Goal: Information Seeking & Learning: Learn about a topic

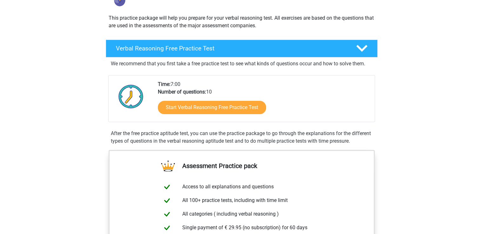
scroll to position [64, 0]
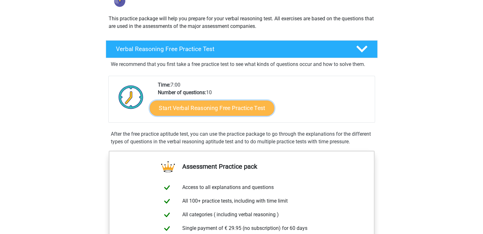
click at [253, 109] on link "Start Verbal Reasoning Free Practice Test" at bounding box center [211, 108] width 124 height 15
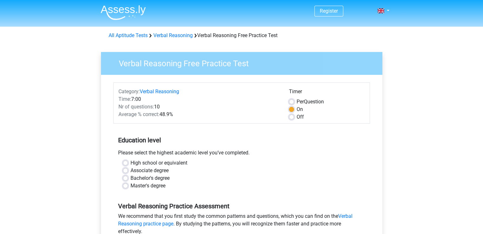
click at [294, 102] on div "Per Question" at bounding box center [327, 102] width 76 height 8
click at [296, 102] on label "Per Question" at bounding box center [309, 102] width 27 height 8
click at [291, 102] on input "Per Question" at bounding box center [291, 101] width 5 height 6
radio input "true"
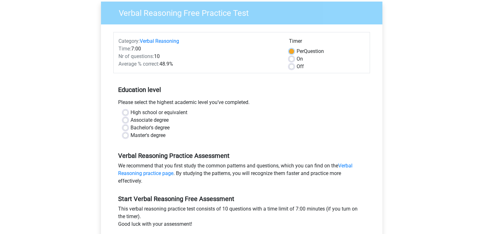
scroll to position [56, 0]
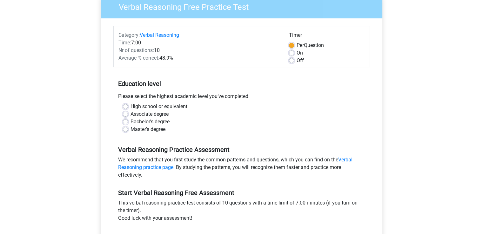
click at [129, 118] on div "Bachelor's degree" at bounding box center [241, 122] width 237 height 8
click at [130, 120] on label "Bachelor's degree" at bounding box center [149, 122] width 39 height 8
click at [127, 120] on input "Bachelor's degree" at bounding box center [125, 121] width 5 height 6
radio input "true"
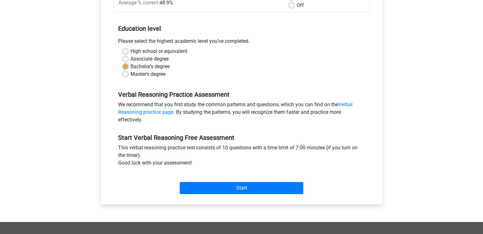
scroll to position [113, 0]
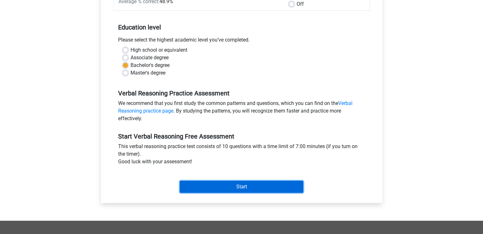
click at [259, 181] on input "Start" at bounding box center [241, 187] width 123 height 12
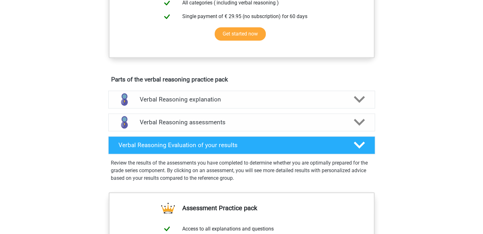
scroll to position [281, 0]
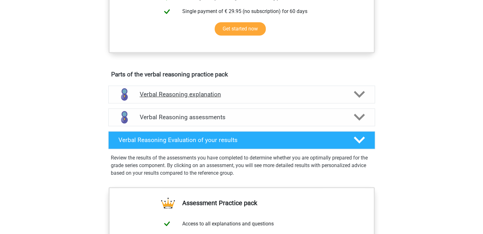
click at [357, 103] on div "Verbal Reasoning explanation" at bounding box center [241, 95] width 267 height 18
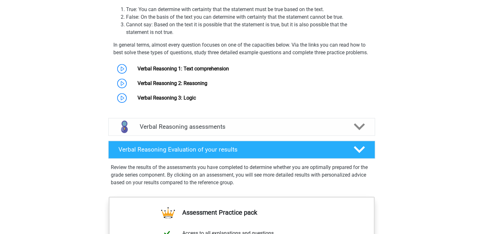
scroll to position [420, 0]
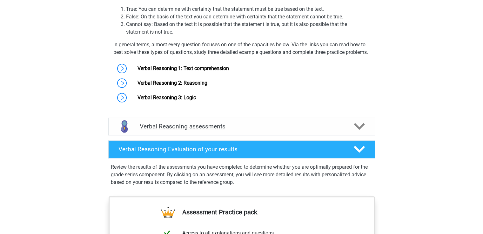
click at [359, 132] on icon at bounding box center [358, 126] width 11 height 11
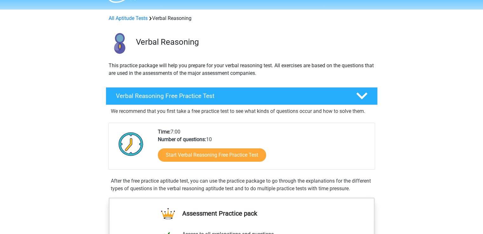
scroll to position [19, 0]
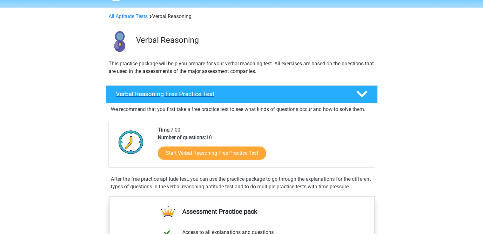
click at [366, 93] on icon at bounding box center [361, 94] width 11 height 11
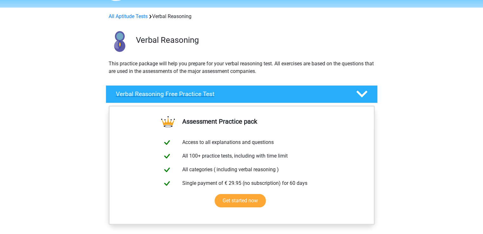
click at [366, 93] on icon at bounding box center [361, 94] width 11 height 11
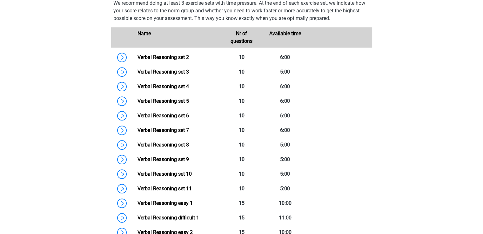
scroll to position [562, 0]
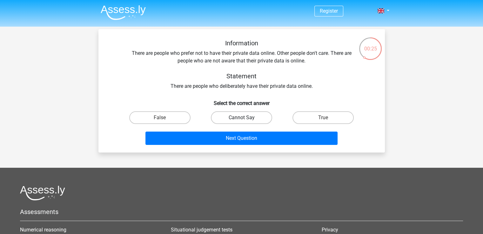
click at [263, 120] on label "Cannot Say" at bounding box center [241, 117] width 61 height 13
click at [245, 120] on input "Cannot Say" at bounding box center [243, 120] width 4 height 4
radio input "true"
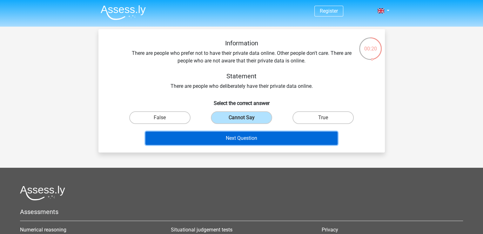
click at [275, 139] on button "Next Question" at bounding box center [241, 138] width 192 height 13
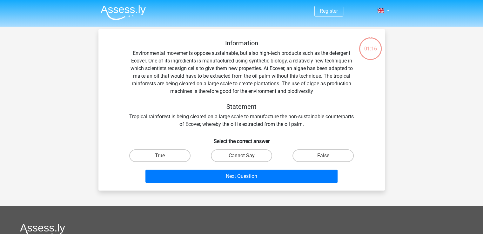
scroll to position [29, 0]
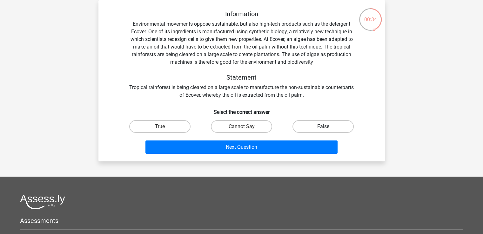
click at [351, 123] on label "False" at bounding box center [322, 126] width 61 height 13
click at [327, 127] on input "False" at bounding box center [325, 129] width 4 height 4
radio input "true"
click at [183, 128] on label "True" at bounding box center [159, 126] width 61 height 13
click at [164, 128] on input "True" at bounding box center [162, 129] width 4 height 4
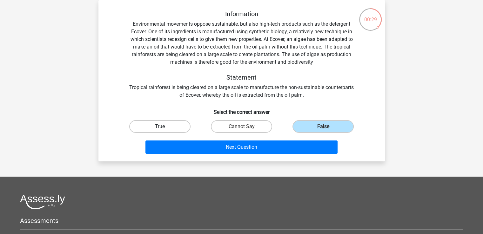
radio input "true"
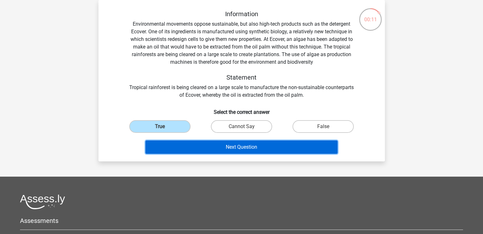
click at [281, 147] on button "Next Question" at bounding box center [241, 147] width 192 height 13
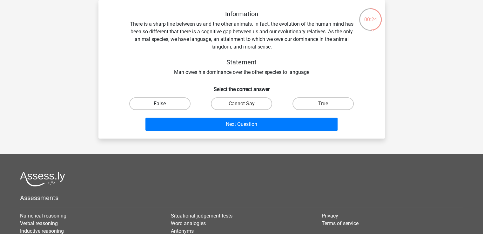
click at [176, 103] on label "False" at bounding box center [159, 103] width 61 height 13
click at [164, 104] on input "False" at bounding box center [162, 106] width 4 height 4
radio input "true"
click at [307, 106] on label "True" at bounding box center [322, 103] width 61 height 13
click at [323, 106] on input "True" at bounding box center [325, 106] width 4 height 4
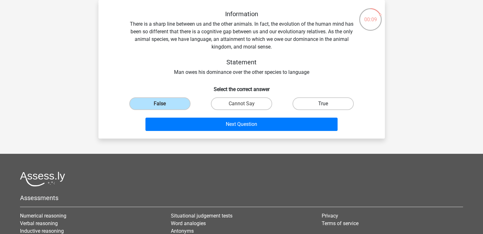
radio input "true"
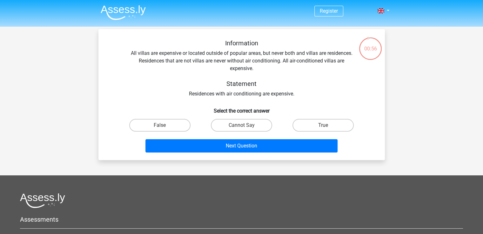
scroll to position [20, 0]
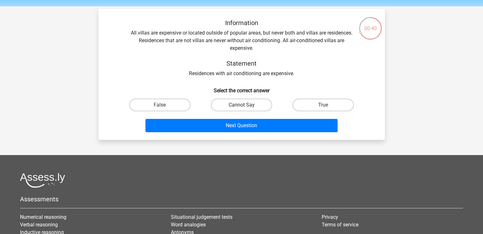
click at [263, 102] on label "Cannot Say" at bounding box center [241, 105] width 61 height 13
click at [245, 105] on input "Cannot Say" at bounding box center [243, 107] width 4 height 4
radio input "true"
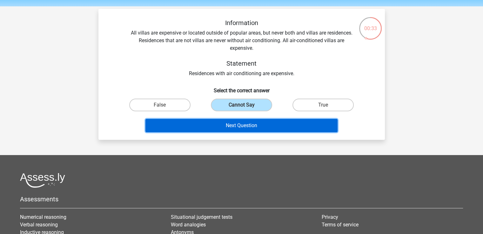
click at [285, 126] on button "Next Question" at bounding box center [241, 125] width 192 height 13
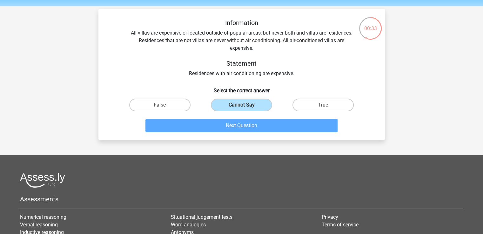
scroll to position [29, 0]
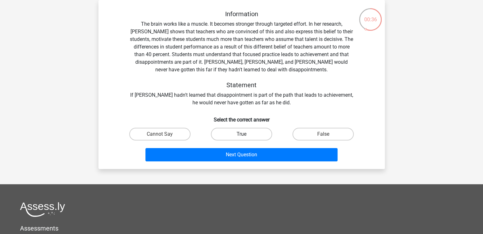
click at [251, 137] on label "True" at bounding box center [241, 134] width 61 height 13
click at [245, 137] on input "True" at bounding box center [243, 136] width 4 height 4
radio input "true"
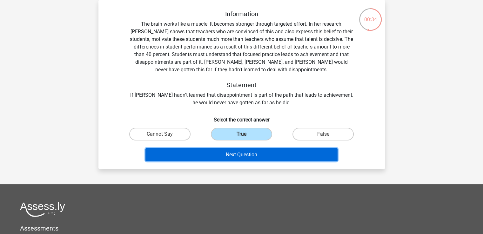
click at [245, 155] on button "Next Question" at bounding box center [241, 154] width 192 height 13
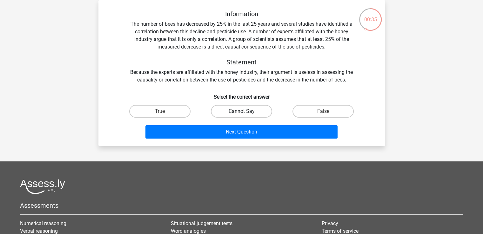
click at [253, 111] on label "Cannot Say" at bounding box center [241, 111] width 61 height 13
click at [245, 111] on input "Cannot Say" at bounding box center [243, 113] width 4 height 4
radio input "true"
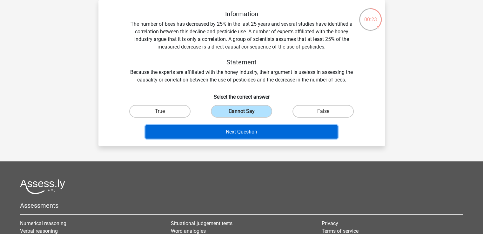
click at [264, 128] on button "Next Question" at bounding box center [241, 131] width 192 height 13
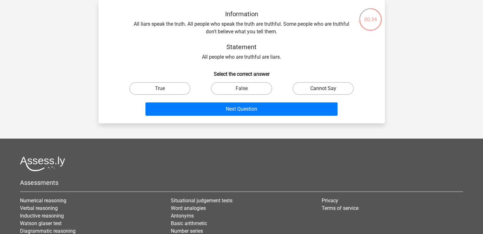
click at [314, 94] on label "Cannot Say" at bounding box center [322, 88] width 61 height 13
click at [323, 93] on input "Cannot Say" at bounding box center [325, 91] width 4 height 4
radio input "true"
click at [260, 87] on label "False" at bounding box center [241, 88] width 61 height 13
click at [245, 89] on input "False" at bounding box center [243, 91] width 4 height 4
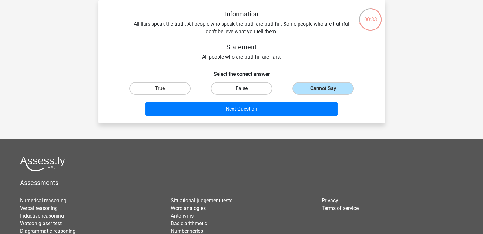
radio input "true"
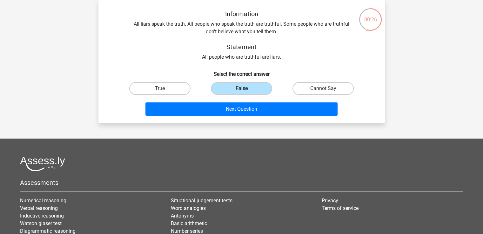
click at [308, 96] on div "Cannot Say" at bounding box center [323, 89] width 82 height 18
click at [313, 93] on label "Cannot Say" at bounding box center [322, 88] width 61 height 13
click at [323, 93] on input "Cannot Say" at bounding box center [325, 91] width 4 height 4
radio input "true"
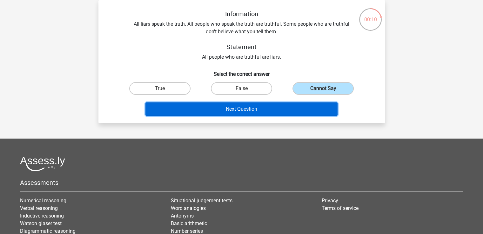
click at [261, 110] on button "Next Question" at bounding box center [241, 108] width 192 height 13
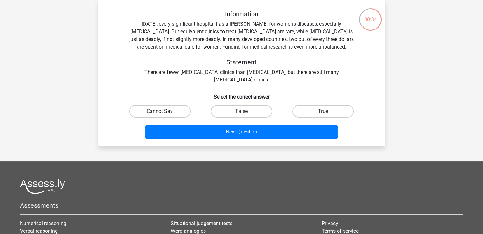
click at [175, 116] on label "Cannot Say" at bounding box center [159, 111] width 61 height 13
click at [164, 116] on input "Cannot Say" at bounding box center [162, 113] width 4 height 4
radio input "true"
click at [254, 106] on label "False" at bounding box center [241, 111] width 61 height 13
click at [245, 111] on input "False" at bounding box center [243, 113] width 4 height 4
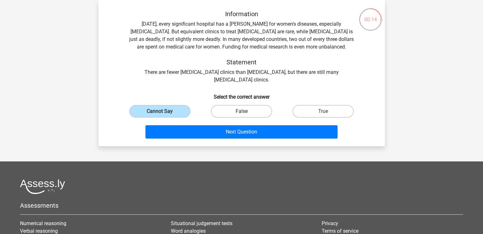
radio input "true"
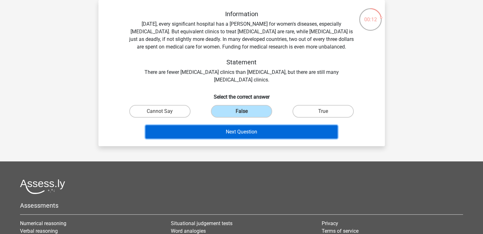
click at [260, 137] on button "Next Question" at bounding box center [241, 131] width 192 height 13
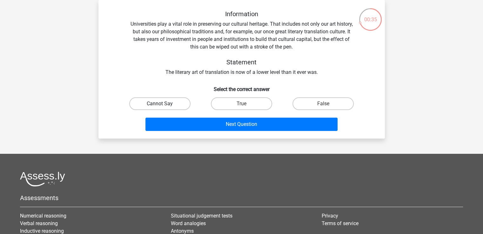
click at [182, 102] on label "Cannot Say" at bounding box center [159, 103] width 61 height 13
click at [164, 104] on input "Cannot Say" at bounding box center [162, 106] width 4 height 4
radio input "true"
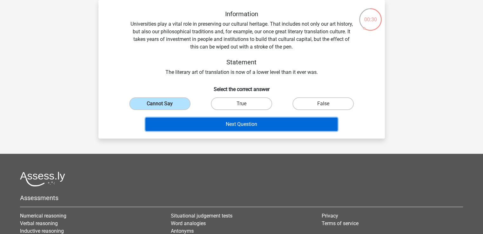
click at [287, 123] on button "Next Question" at bounding box center [241, 124] width 192 height 13
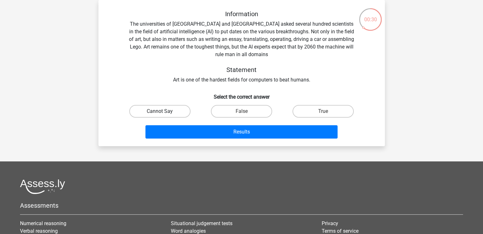
click at [180, 110] on label "Cannot Say" at bounding box center [159, 111] width 61 height 13
click at [164, 111] on input "Cannot Say" at bounding box center [162, 113] width 4 height 4
radio input "true"
click at [300, 118] on div "True" at bounding box center [323, 111] width 82 height 18
click at [303, 115] on label "True" at bounding box center [322, 111] width 61 height 13
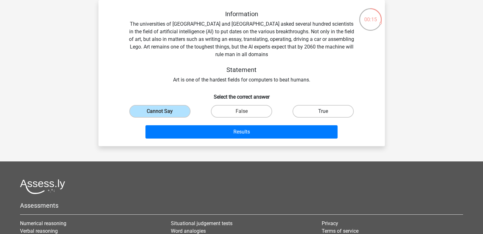
click at [323, 115] on input "True" at bounding box center [325, 113] width 4 height 4
radio input "true"
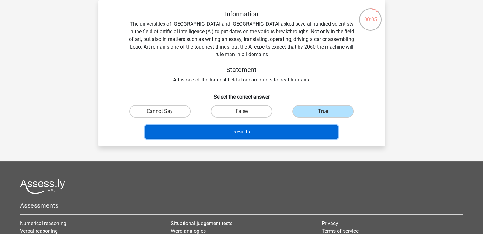
click at [282, 131] on button "Results" at bounding box center [241, 131] width 192 height 13
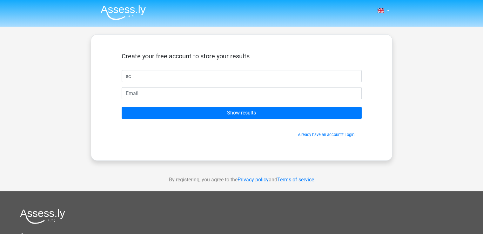
type input "sc"
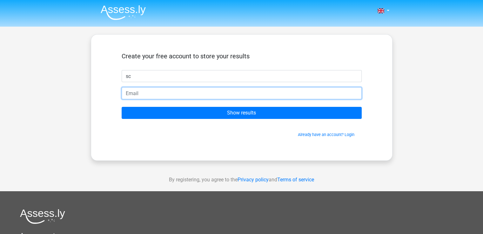
click at [332, 98] on input "email" at bounding box center [242, 93] width 240 height 12
type input "stringchameleon@gmail.com"
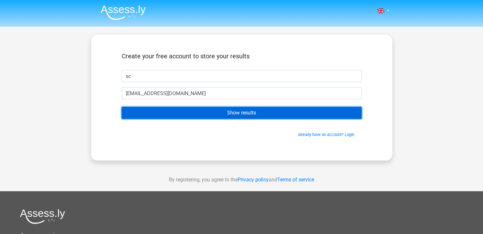
click at [234, 115] on input "Show results" at bounding box center [242, 113] width 240 height 12
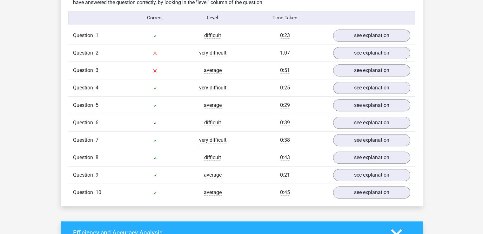
scroll to position [507, 0]
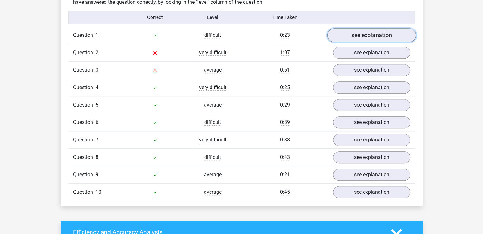
click at [393, 35] on link "see explanation" at bounding box center [371, 35] width 89 height 14
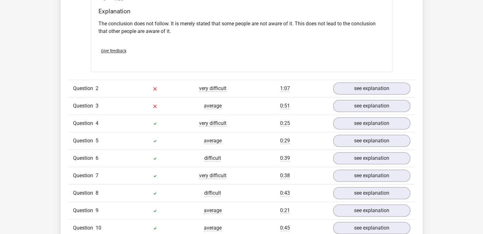
scroll to position [644, 0]
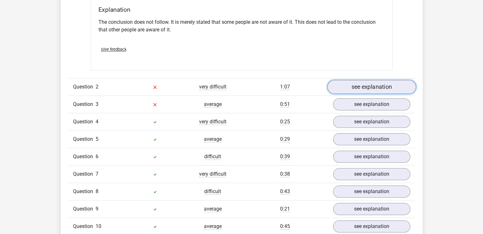
click at [402, 83] on link "see explanation" at bounding box center [371, 87] width 89 height 14
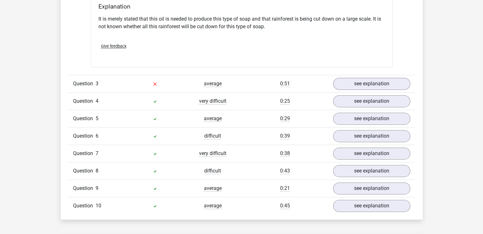
scroll to position [868, 0]
click at [397, 80] on link "see explanation" at bounding box center [371, 83] width 89 height 14
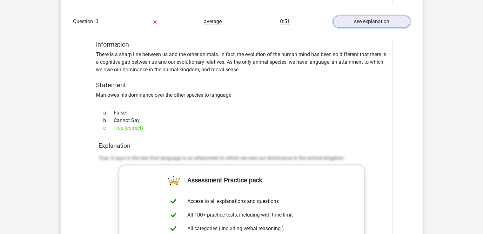
scroll to position [934, 0]
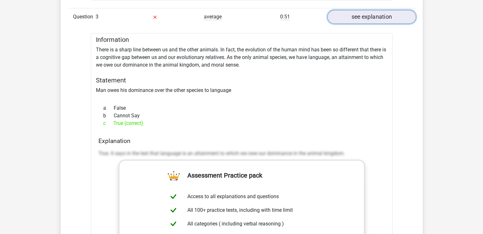
click at [397, 17] on link "see explanation" at bounding box center [371, 17] width 89 height 14
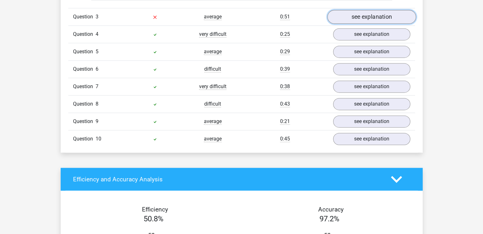
click at [397, 17] on link "see explanation" at bounding box center [371, 17] width 89 height 14
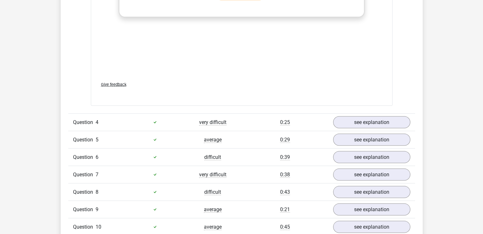
scroll to position [1196, 0]
click at [399, 121] on link "see explanation" at bounding box center [371, 122] width 89 height 14
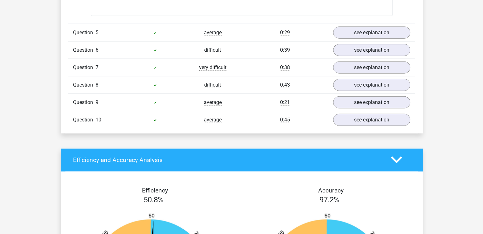
scroll to position [1480, 0]
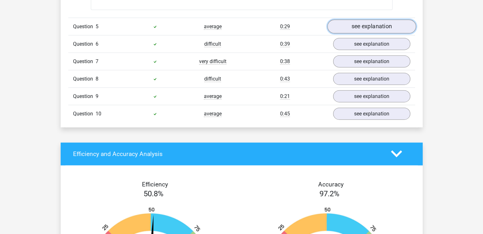
click at [398, 30] on link "see explanation" at bounding box center [371, 27] width 89 height 14
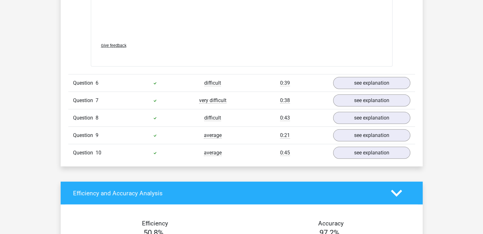
scroll to position [1828, 0]
click at [387, 76] on link "see explanation" at bounding box center [371, 83] width 89 height 14
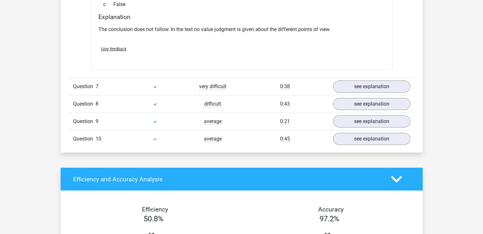
scroll to position [2022, 0]
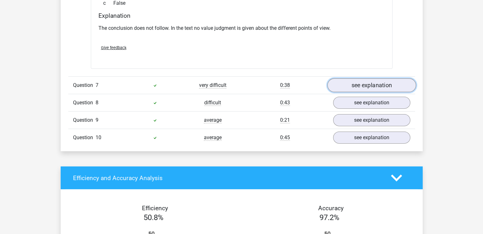
click at [405, 78] on link "see explanation" at bounding box center [371, 85] width 89 height 14
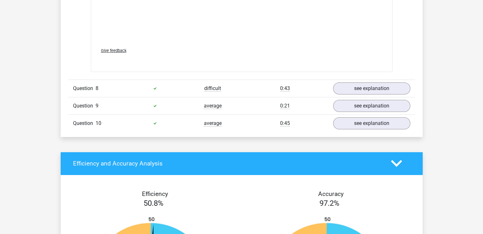
scroll to position [2393, 0]
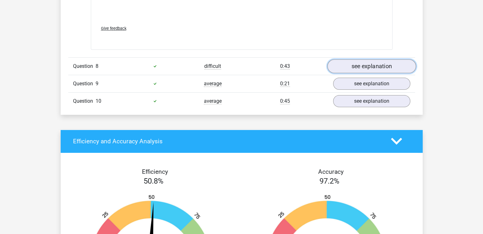
click at [396, 59] on link "see explanation" at bounding box center [371, 66] width 89 height 14
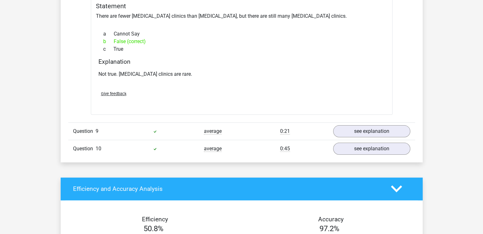
scroll to position [2524, 0]
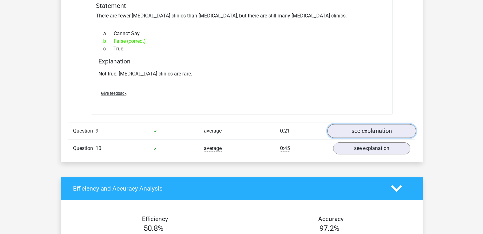
click at [403, 124] on link "see explanation" at bounding box center [371, 131] width 89 height 14
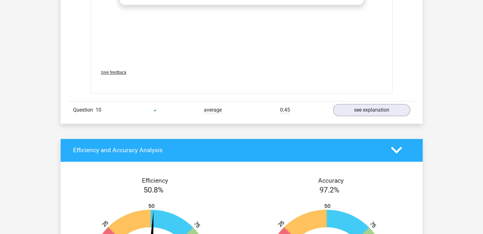
scroll to position [2915, 0]
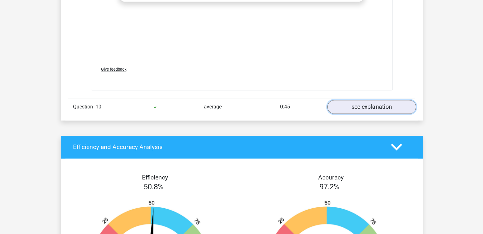
click at [391, 100] on link "see explanation" at bounding box center [371, 107] width 89 height 14
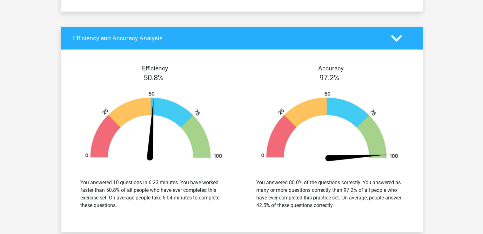
scroll to position [3381, 0]
